Goal: Check status

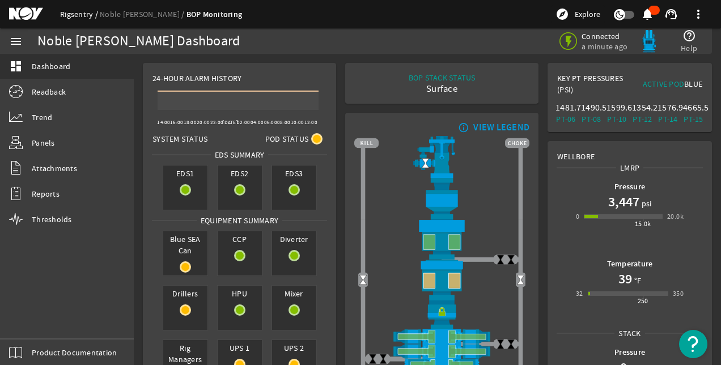
click at [63, 10] on link "Rigsentry" at bounding box center [80, 14] width 40 height 10
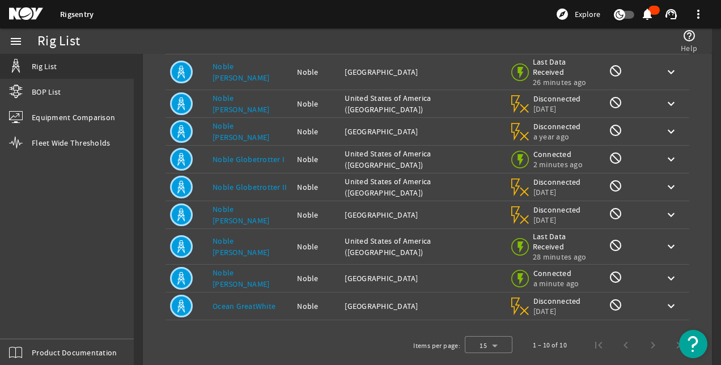
scroll to position [122, 0]
click at [253, 266] on link "Noble [PERSON_NAME]" at bounding box center [240, 277] width 57 height 22
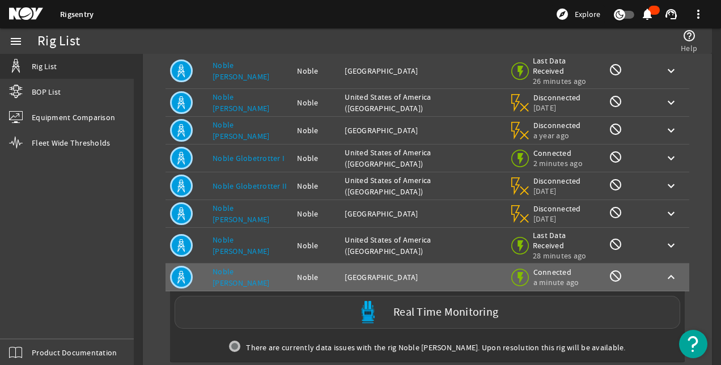
click at [397, 307] on label "Real Time Monitoring" at bounding box center [445, 313] width 105 height 12
